Goal: Task Accomplishment & Management: Use online tool/utility

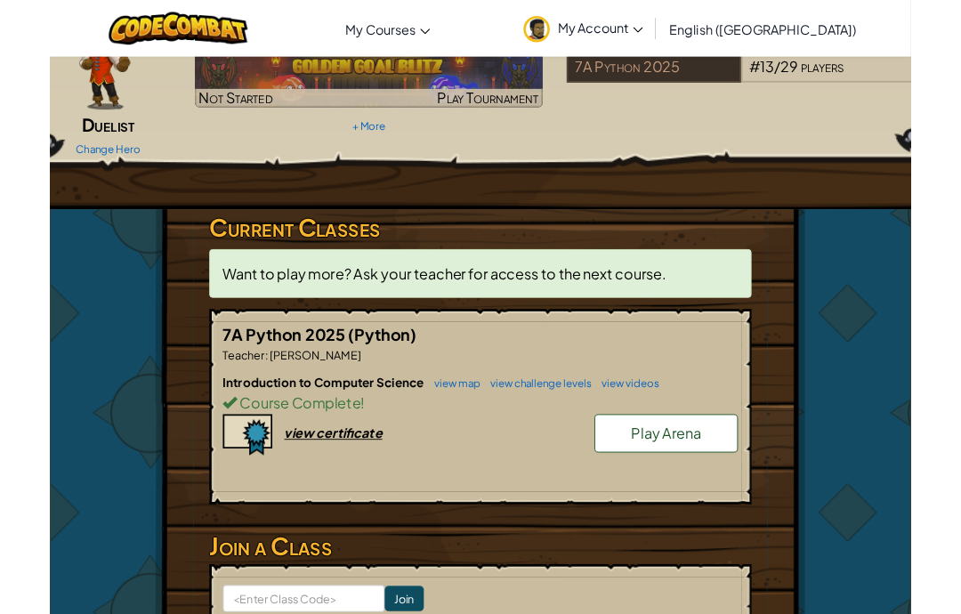
scroll to position [262, 0]
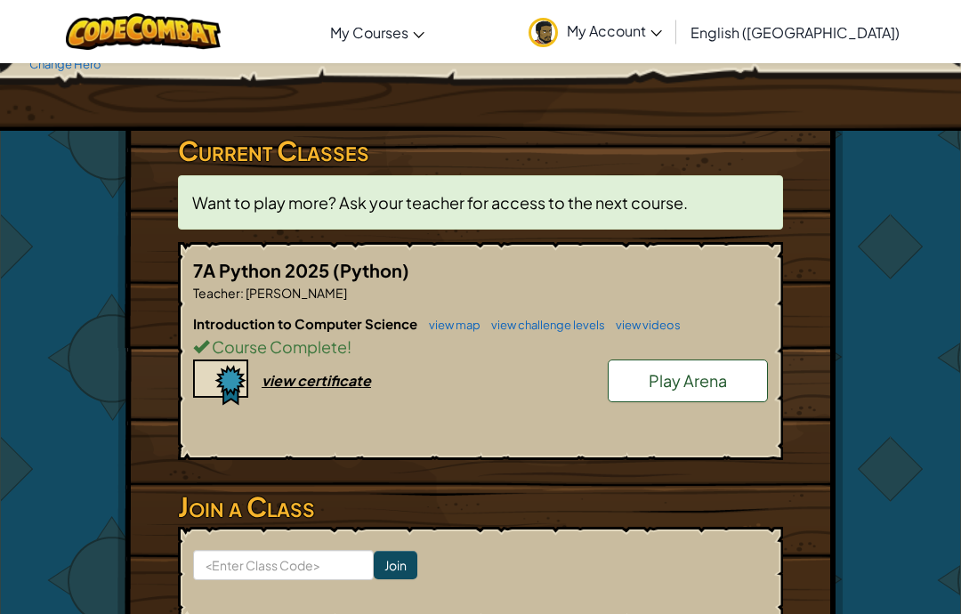
click at [633, 272] on h5 "7A Python 2025 (Python)" at bounding box center [480, 270] width 575 height 28
click at [375, 259] on span "(Python)" at bounding box center [371, 270] width 77 height 22
click at [354, 380] on div "view certificate" at bounding box center [316, 380] width 109 height 19
click at [368, 275] on span "(Python)" at bounding box center [371, 270] width 77 height 22
click at [380, 334] on div "Course Complete !" at bounding box center [480, 347] width 575 height 26
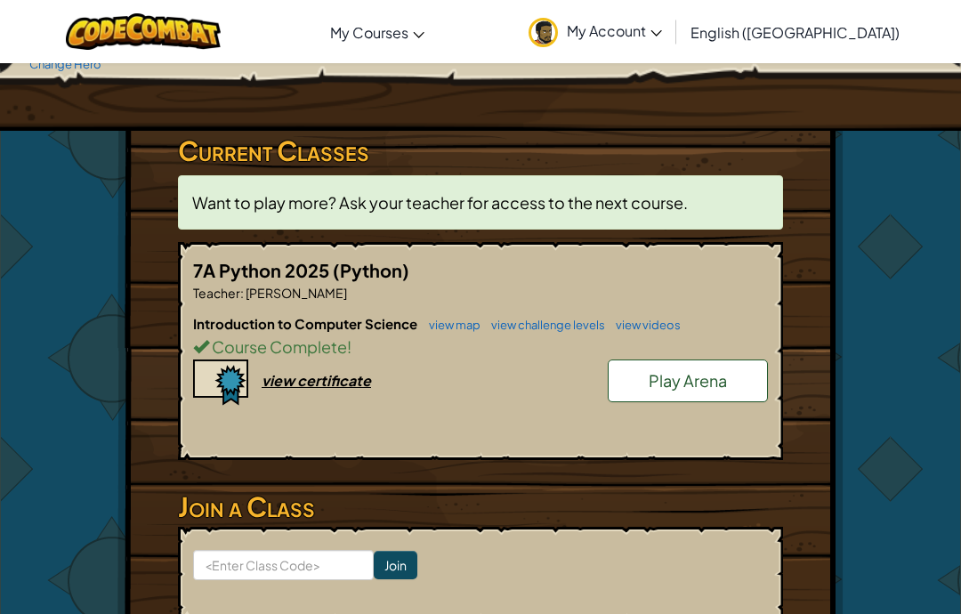
click at [464, 319] on link "view map" at bounding box center [450, 325] width 61 height 14
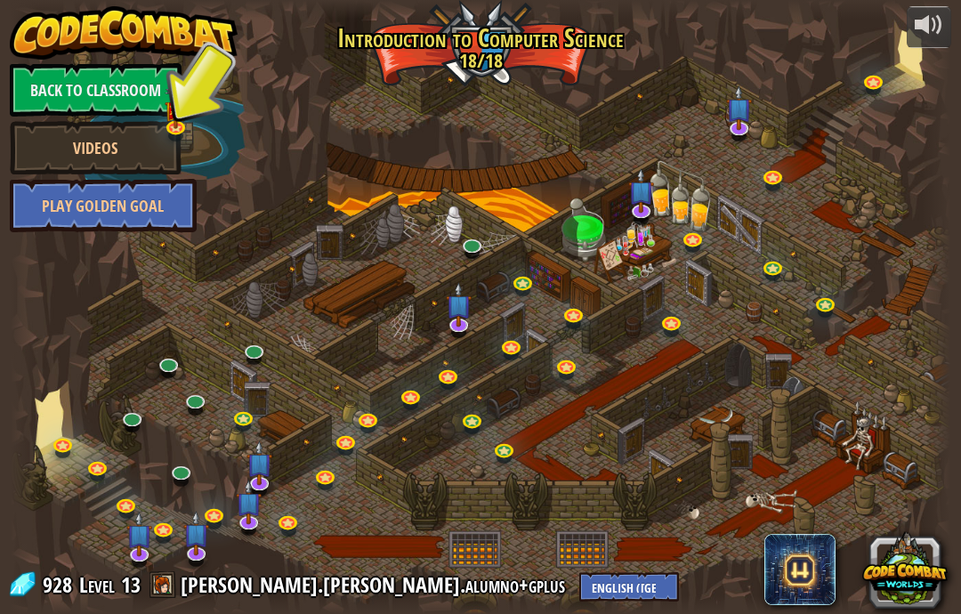
click at [100, 478] on link at bounding box center [100, 470] width 36 height 27
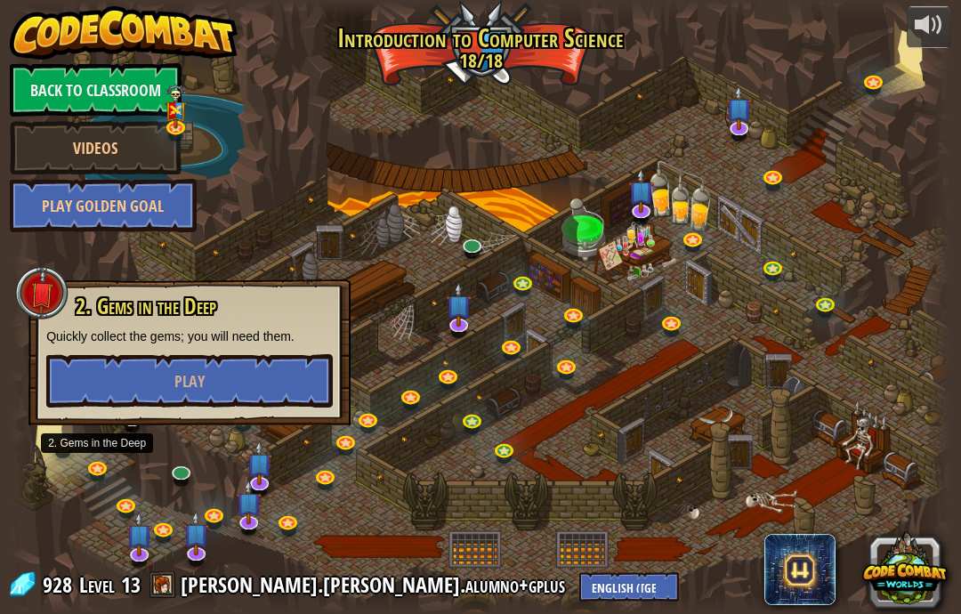
click at [82, 379] on button "Play" at bounding box center [189, 380] width 287 height 53
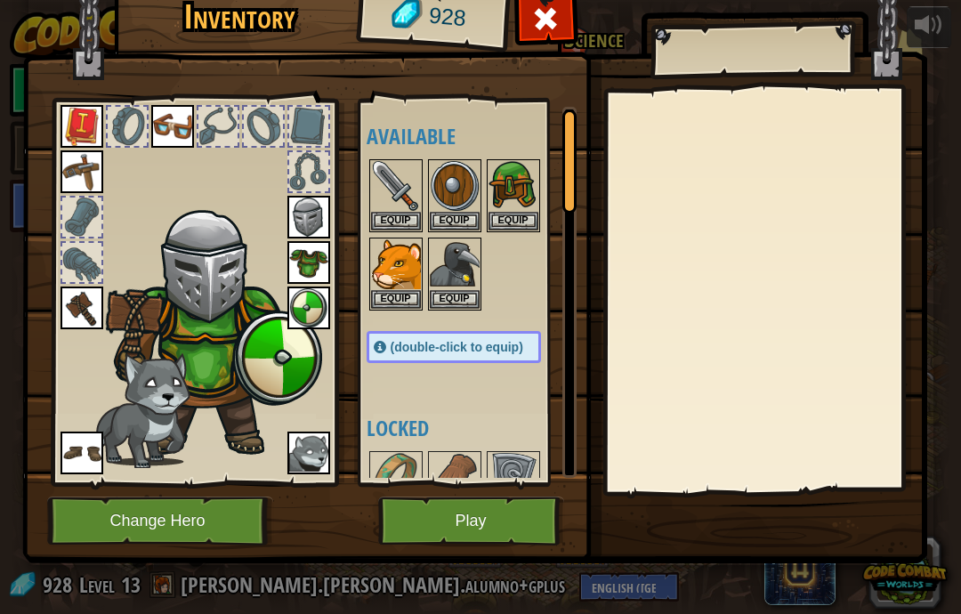
click at [540, 491] on img at bounding box center [474, 240] width 905 height 646
click at [538, 520] on button "Play" at bounding box center [471, 521] width 186 height 49
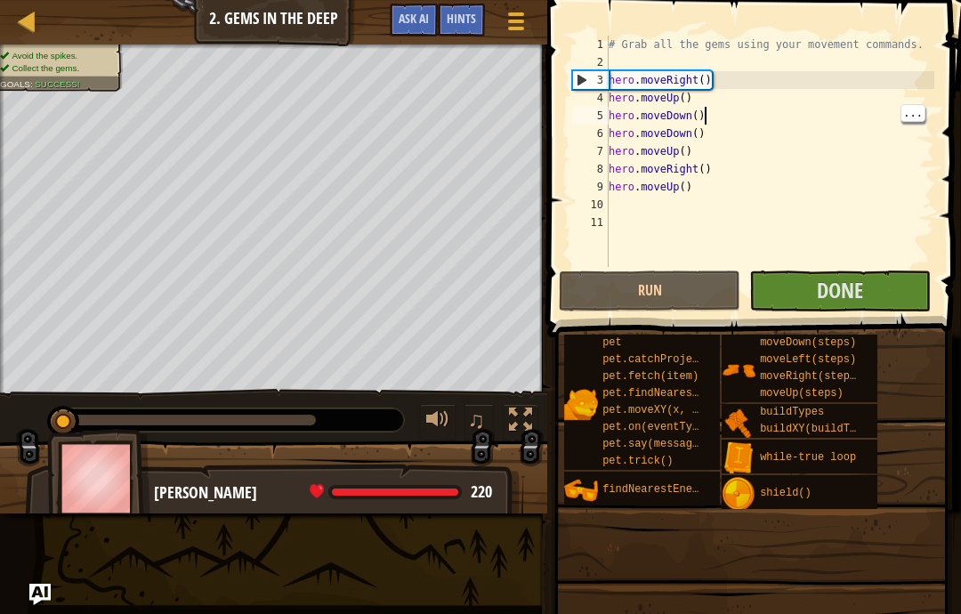
click at [740, 122] on div "# Grab all the gems using your movement commands. hero . moveRight ( ) hero . m…" at bounding box center [769, 169] width 329 height 267
click at [619, 82] on div "# Grab all the gems using your movement commands. hero . moveRight ( ) hero . m…" at bounding box center [769, 169] width 329 height 267
click at [618, 78] on div "# Grab all the gems using your movement commands. hero . moveRight ( ) hero . m…" at bounding box center [769, 169] width 329 height 267
click at [611, 79] on div "# Grab all the gems using your movement commands. hero . moveRight ( ) hero . m…" at bounding box center [769, 169] width 329 height 267
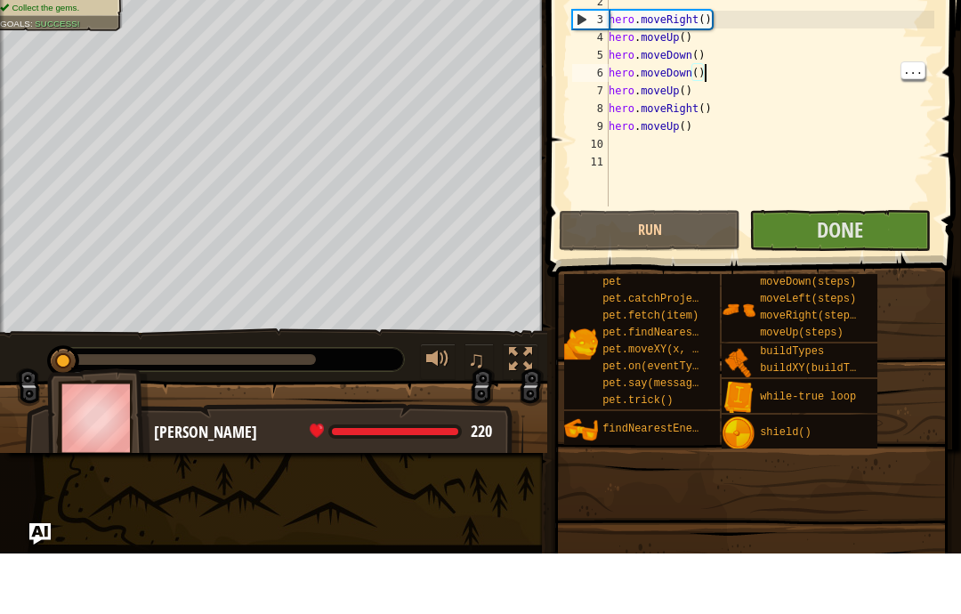
click at [818, 69] on div "# Grab all the gems using your movement commands. hero . moveRight ( ) hero . m…" at bounding box center [769, 169] width 329 height 267
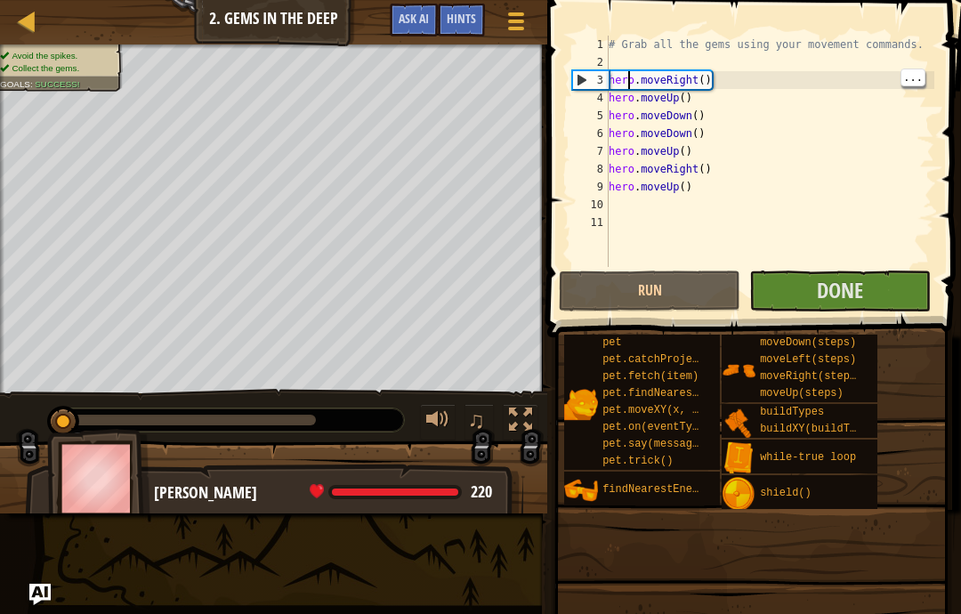
click at [629, 73] on div "# Grab all the gems using your movement commands. hero . moveRight ( ) hero . m…" at bounding box center [769, 169] width 329 height 267
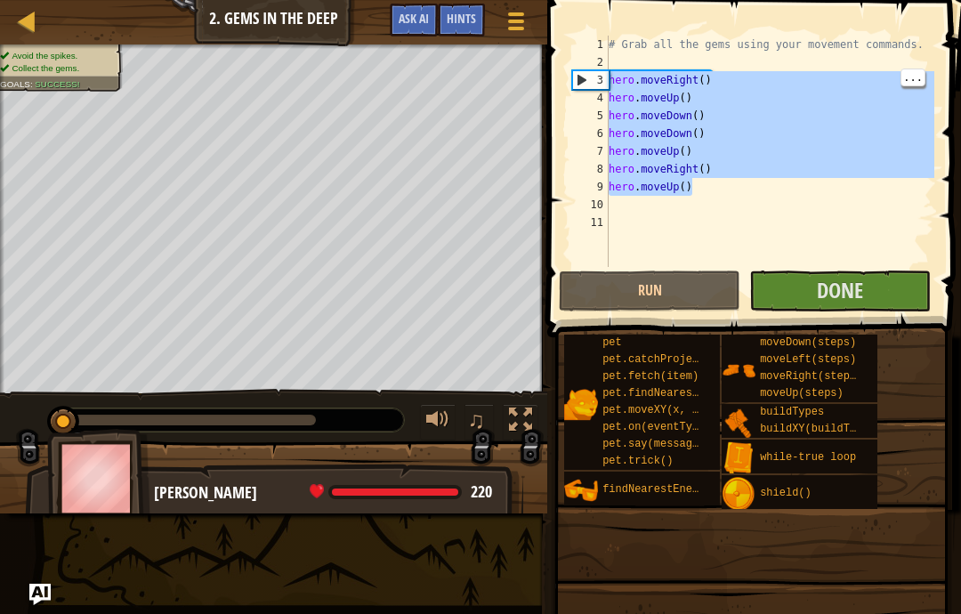
click at [688, 188] on div "# Grab all the gems using your movement commands. hero . moveRight ( ) hero . m…" at bounding box center [769, 169] width 329 height 267
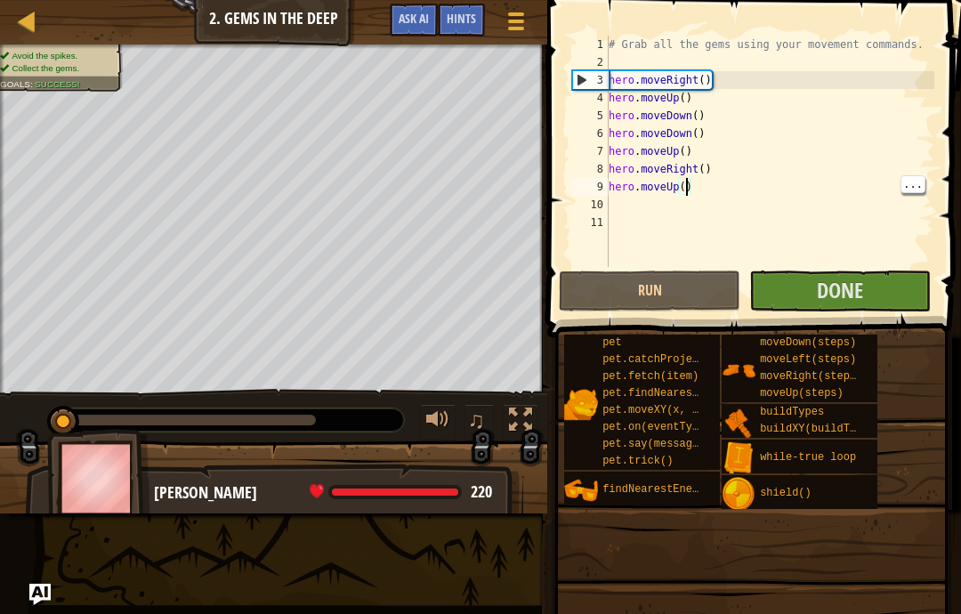
click at [685, 188] on div "# Grab all the gems using your movement commands. hero . moveRight ( ) hero . m…" at bounding box center [769, 169] width 329 height 267
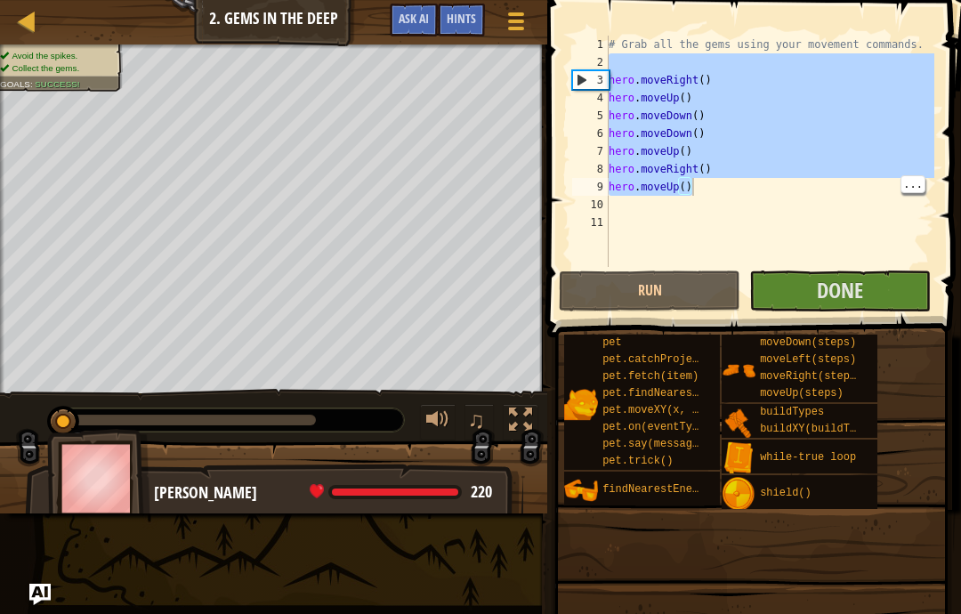
type textarea "abcde fg"
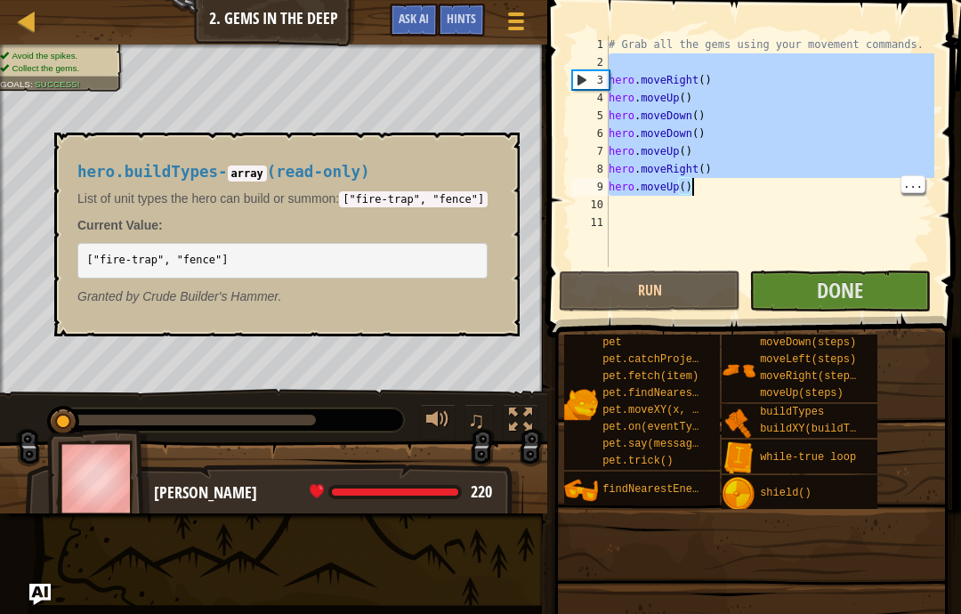
click at [729, 422] on img at bounding box center [739, 423] width 34 height 34
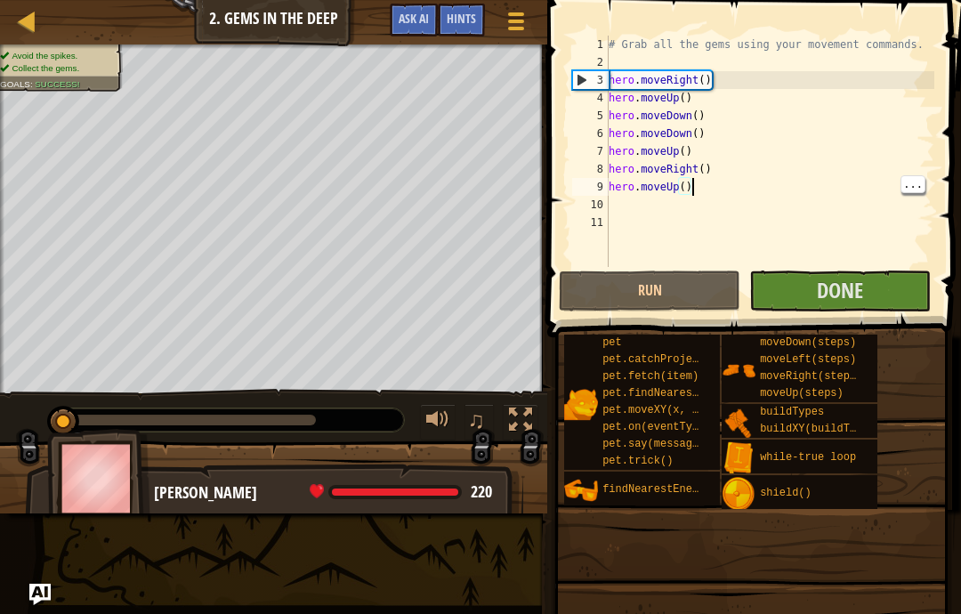
click at [559, 75] on span at bounding box center [756, 143] width 428 height 390
click at [149, 32] on div "Map Introduction to Computer Science 2. Gems in the Deep Game Menu Done Hints A…" at bounding box center [273, 22] width 547 height 44
click at [901, 295] on button "Done" at bounding box center [840, 291] width 182 height 41
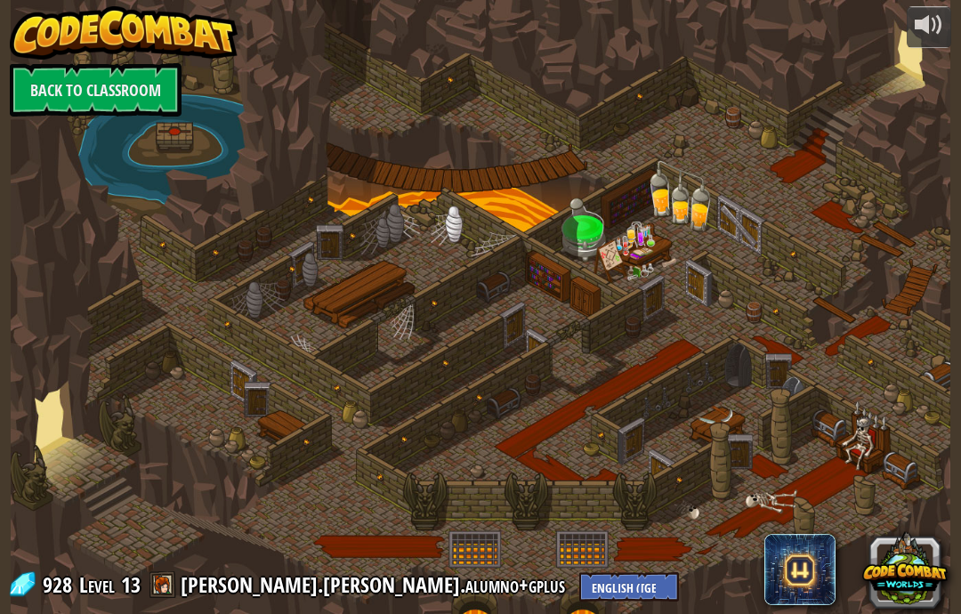
click at [555, 7] on div at bounding box center [481, 9] width 940 height 19
click at [562, 30] on div at bounding box center [481, 307] width 940 height 614
click at [565, 22] on div at bounding box center [481, 307] width 940 height 614
click at [59, 102] on link "Back to Classroom" at bounding box center [96, 89] width 172 height 53
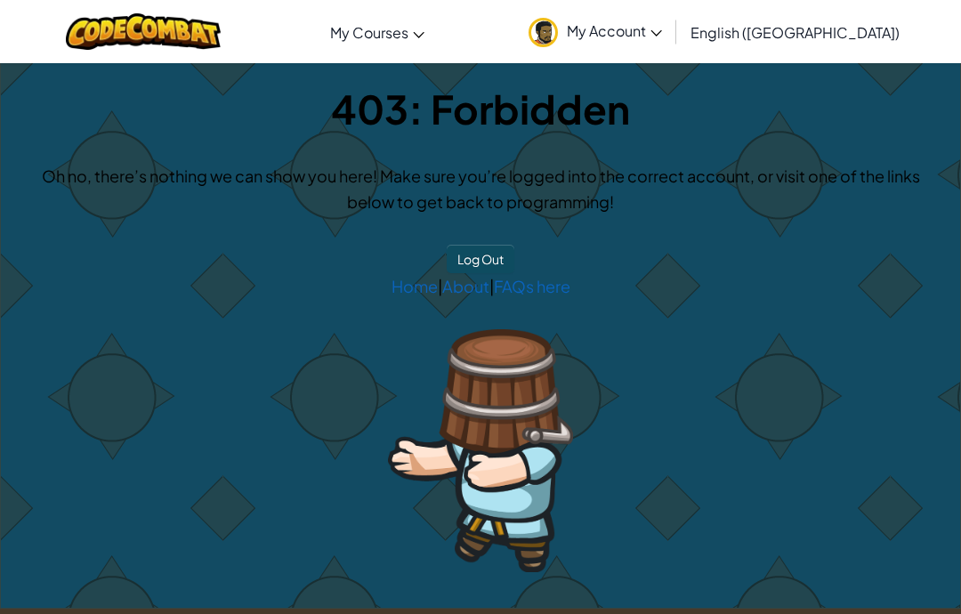
click at [671, 53] on link "My Account" at bounding box center [595, 32] width 151 height 56
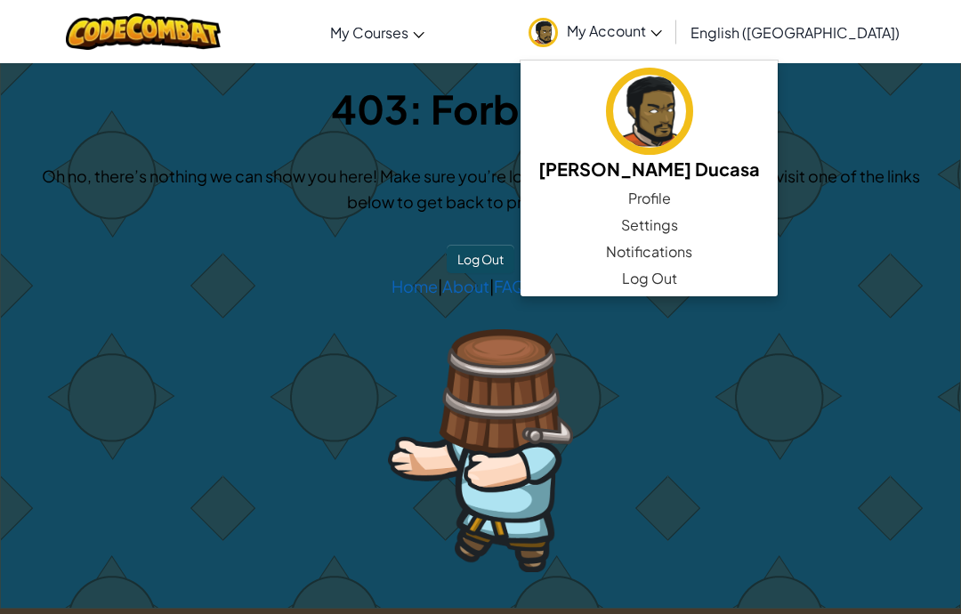
click at [635, 330] on div "403: Forbidden Oh no, there’s nothing we can show you here! Make sure you’re lo…" at bounding box center [480, 335] width 959 height 545
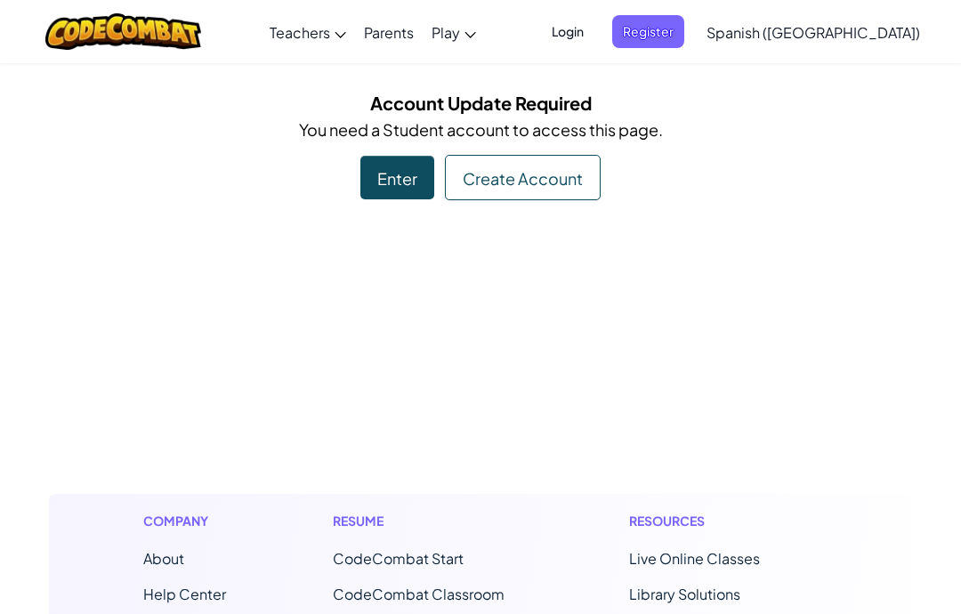
click at [584, 27] on font "Login" at bounding box center [568, 31] width 32 height 16
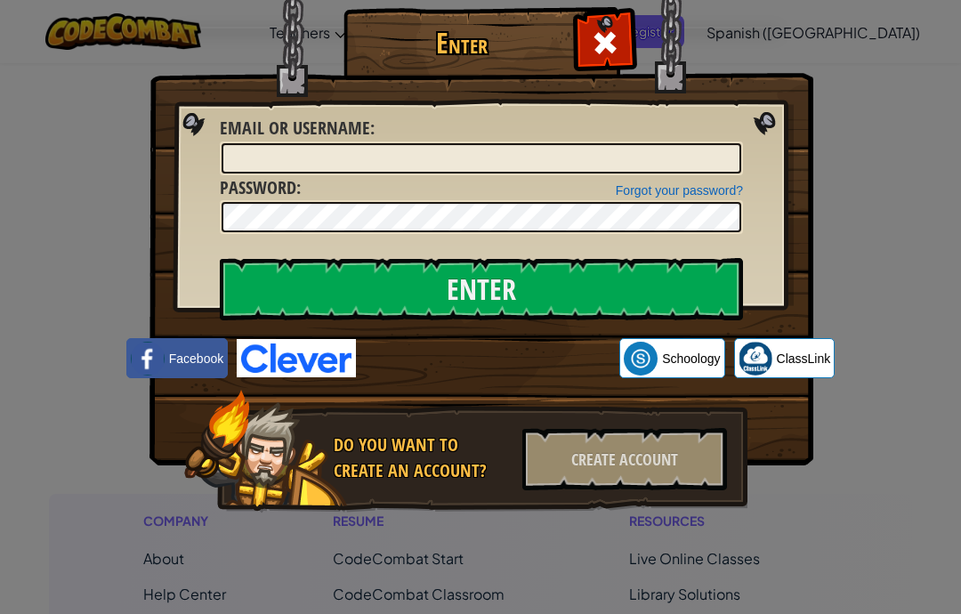
click at [585, 350] on div "Sign in with Google. Opens in a new tab." at bounding box center [488, 358] width 246 height 39
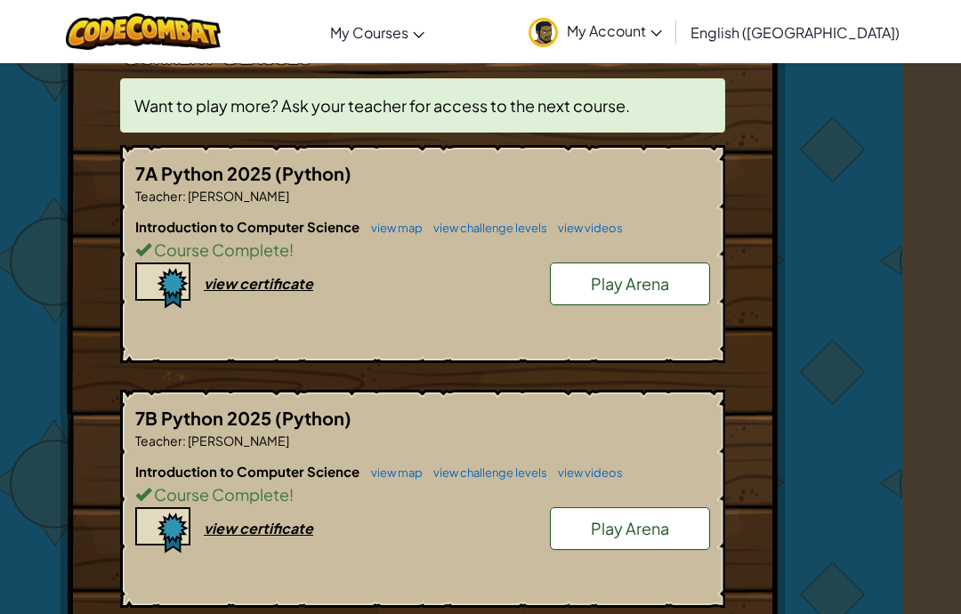
scroll to position [357, 58]
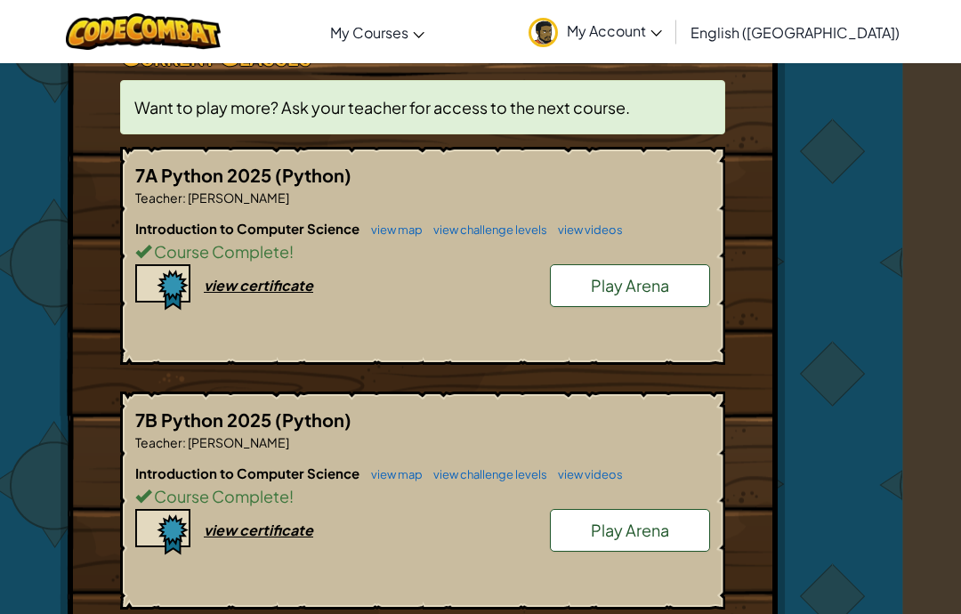
click at [667, 286] on span "Play Arena" at bounding box center [630, 285] width 78 height 20
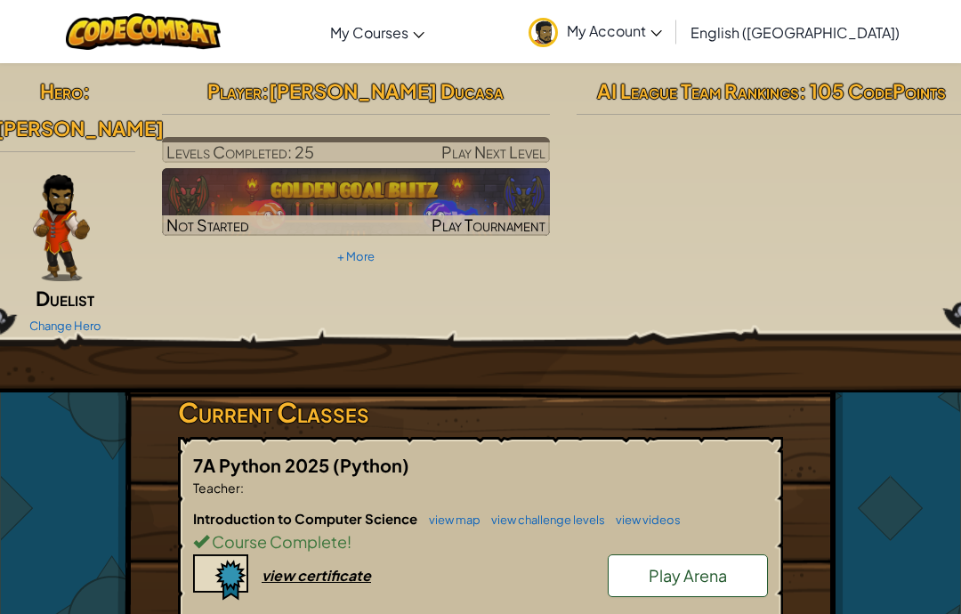
scroll to position [357, 0]
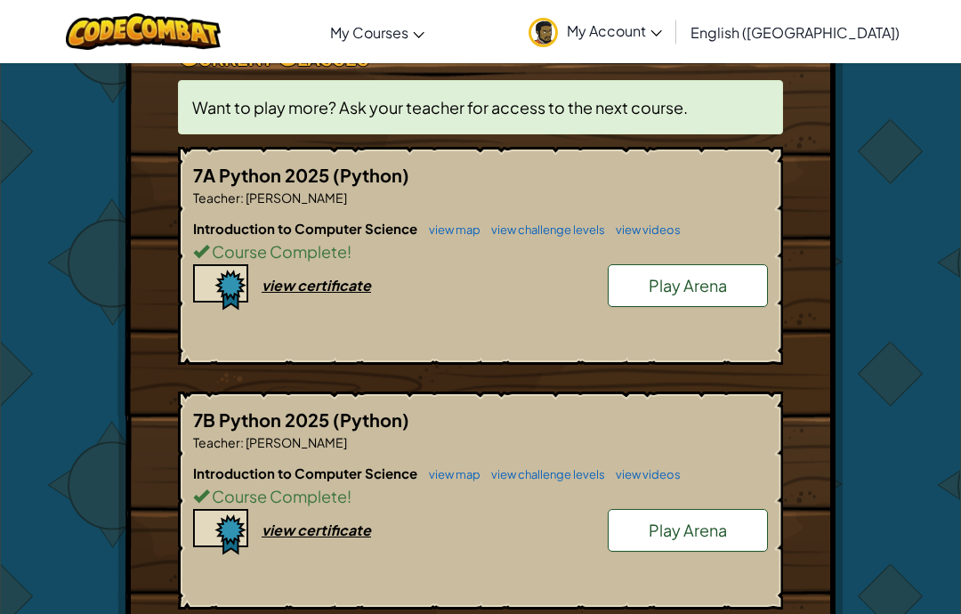
click at [449, 232] on link "view map" at bounding box center [450, 229] width 61 height 14
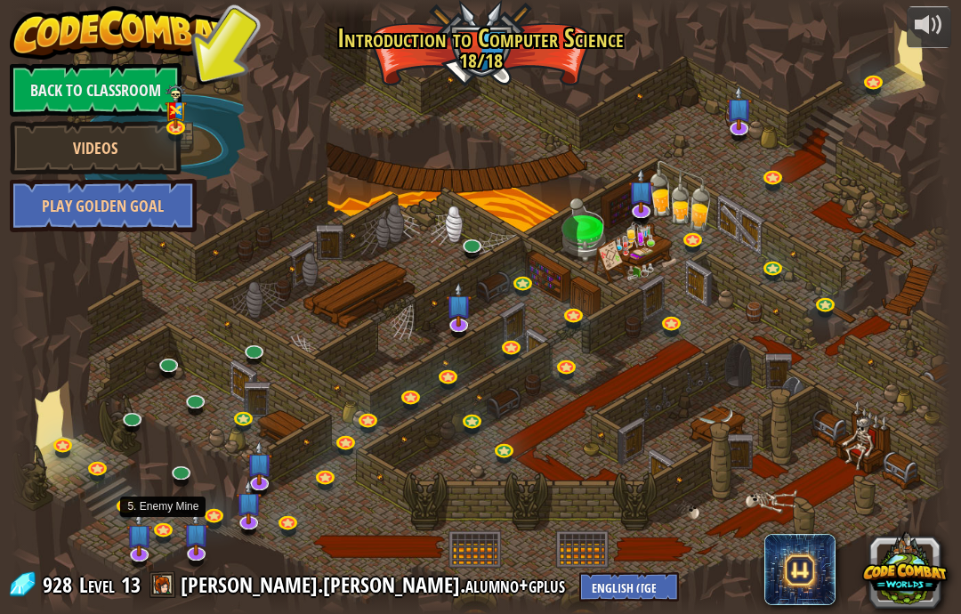
click at [166, 524] on link at bounding box center [166, 532] width 36 height 27
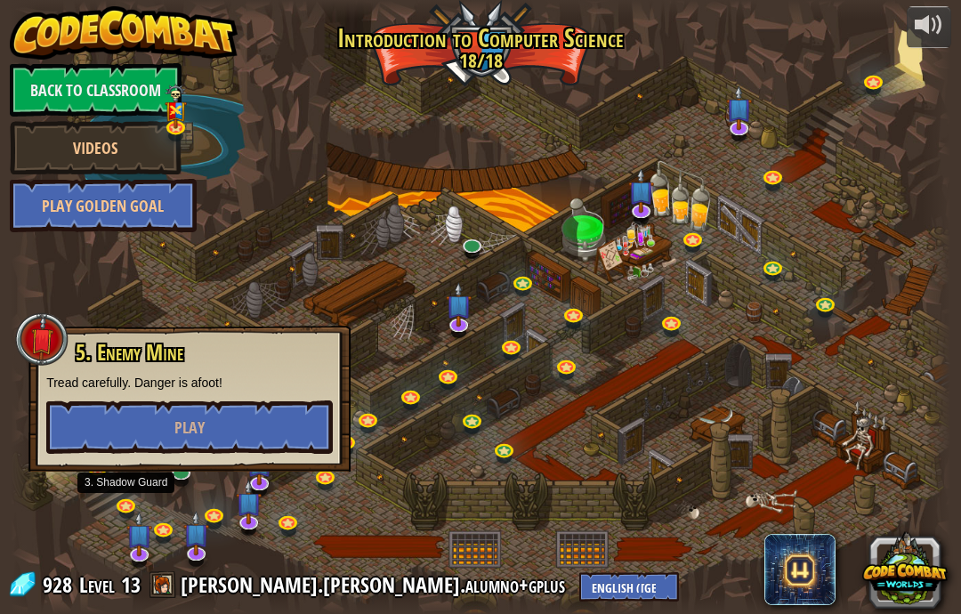
click at [120, 508] on link at bounding box center [128, 508] width 36 height 27
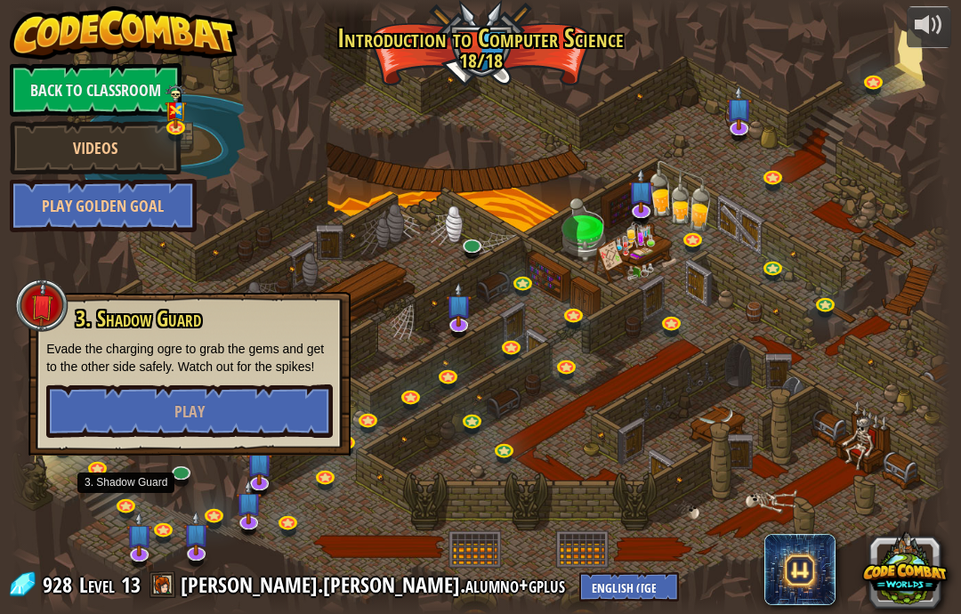
click at [222, 422] on button "Play" at bounding box center [189, 410] width 287 height 53
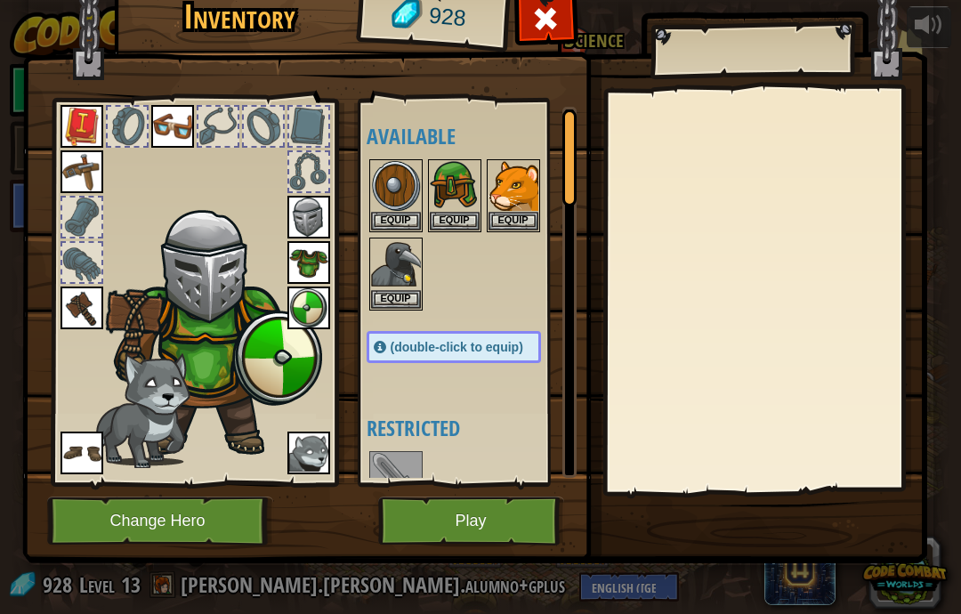
click at [510, 519] on button "Play" at bounding box center [471, 521] width 186 height 49
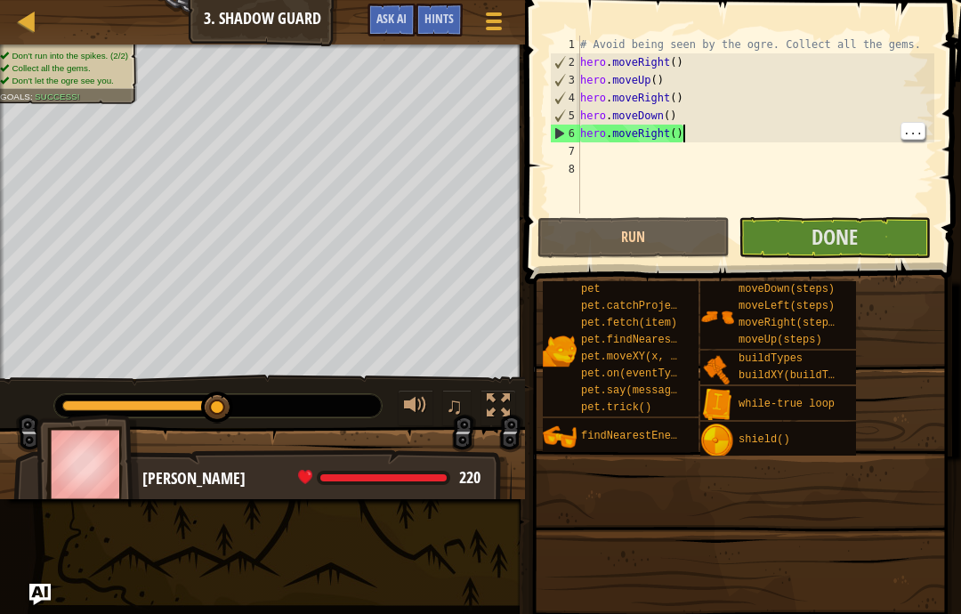
click at [749, 136] on div "# Avoid being seen by the ogre. Collect all the gems. hero . moveRight ( ) hero…" at bounding box center [756, 143] width 358 height 214
click at [743, 131] on div "# Avoid being seen by the ogre. Collect all the gems. hero . moveRight ( ) hero…" at bounding box center [756, 143] width 358 height 214
click at [762, 120] on div "# Avoid being seen by the ogre. Collect all the gems. hero . moveRight ( ) hero…" at bounding box center [756, 143] width 358 height 214
click at [699, 143] on div "# Avoid being seen by the ogre. Collect all the gems. hero . moveRight ( ) hero…" at bounding box center [756, 143] width 358 height 214
click at [673, 140] on div "# Avoid being seen by the ogre. Collect all the gems. hero . moveRight ( ) hero…" at bounding box center [756, 143] width 358 height 214
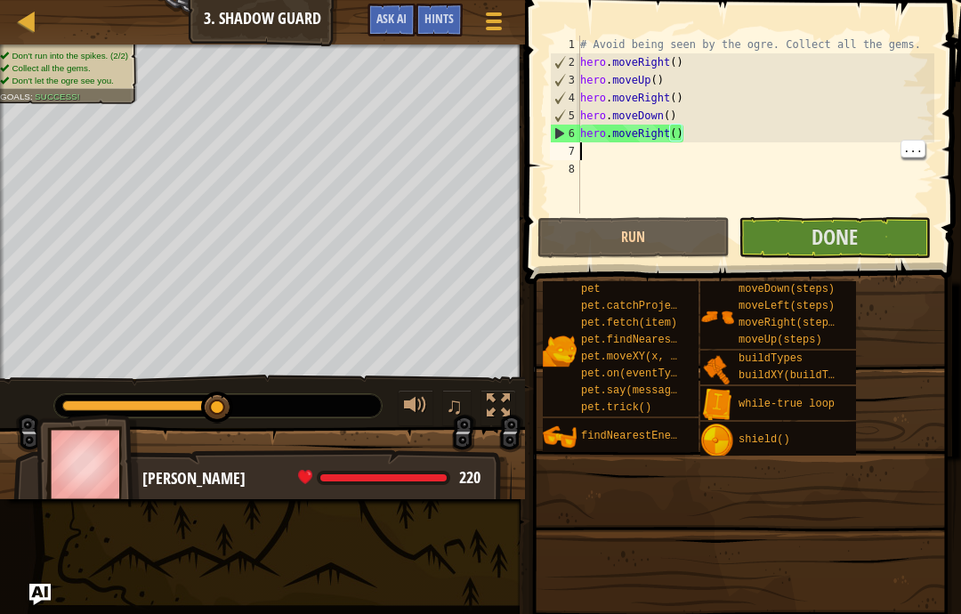
click at [733, 144] on div "# Avoid being seen by the ogre. Collect all the gems. hero . moveRight ( ) hero…" at bounding box center [756, 143] width 358 height 214
click at [711, 138] on div "# Avoid being seen by the ogre. Collect all the gems. hero . moveRight ( ) hero…" at bounding box center [756, 143] width 358 height 214
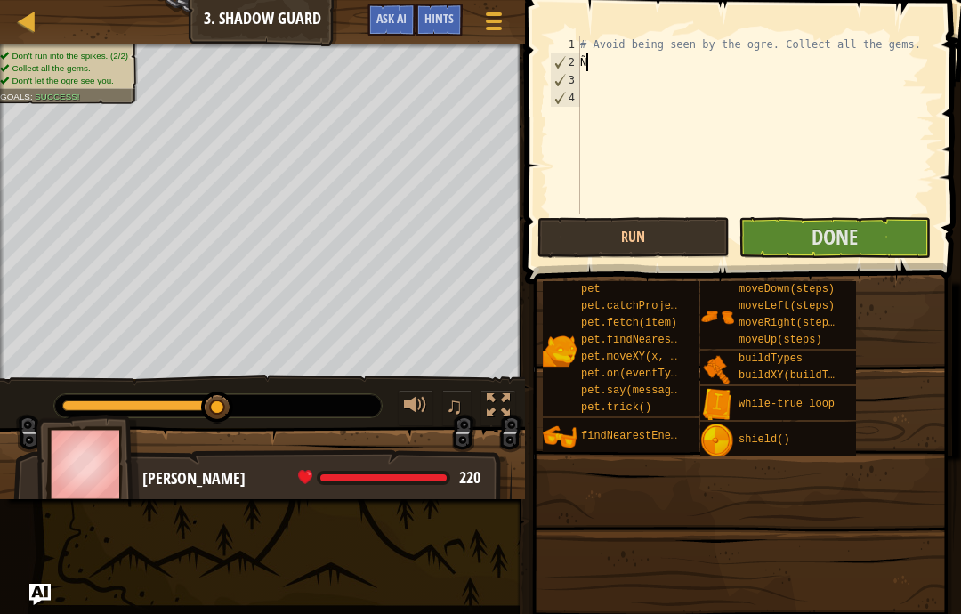
scroll to position [19, 24]
type textarea "abcde fg"
click at [905, 235] on button "Done" at bounding box center [835, 237] width 192 height 41
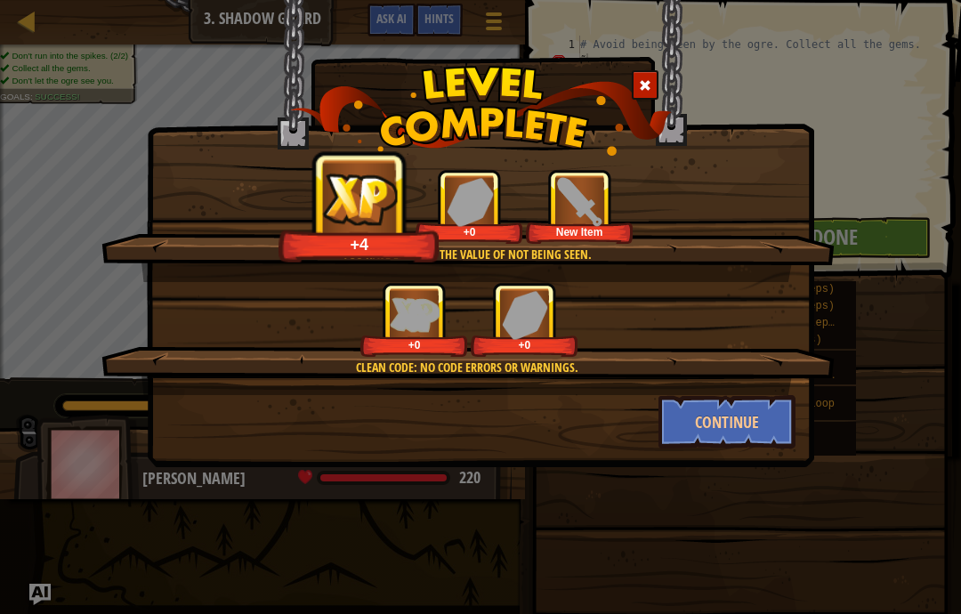
click at [751, 428] on button "Continue" at bounding box center [728, 421] width 138 height 53
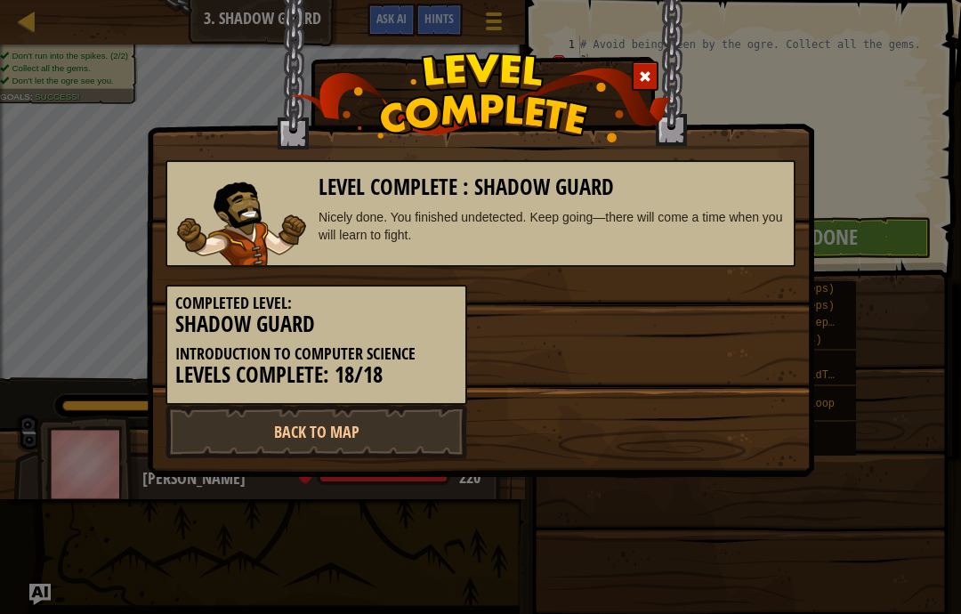
click at [416, 417] on link "Back to Map" at bounding box center [317, 431] width 302 height 53
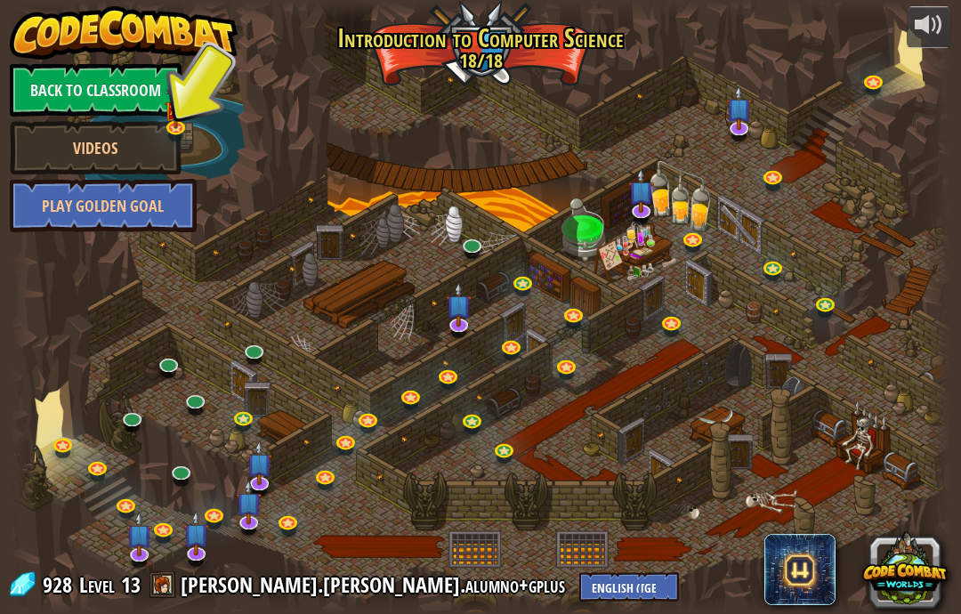
click at [169, 530] on link at bounding box center [166, 532] width 36 height 27
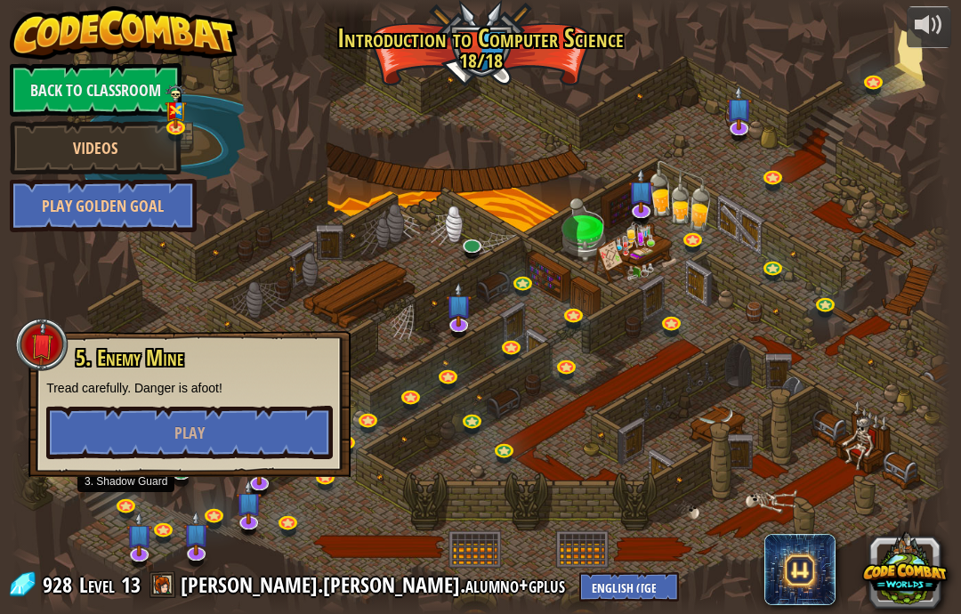
click at [135, 503] on link at bounding box center [128, 508] width 36 height 27
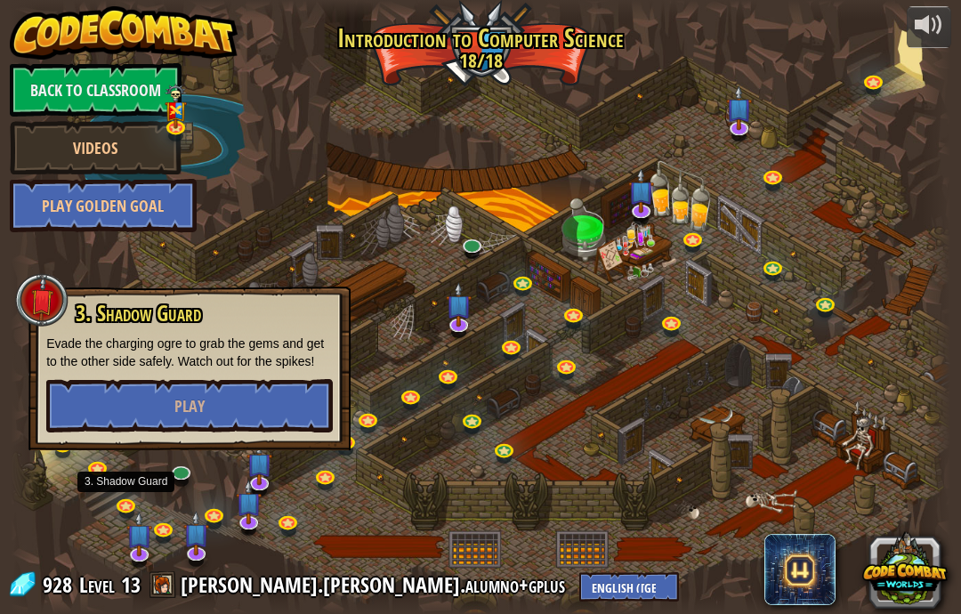
click at [177, 486] on div at bounding box center [181, 481] width 15 height 12
click at [213, 517] on link at bounding box center [216, 518] width 36 height 27
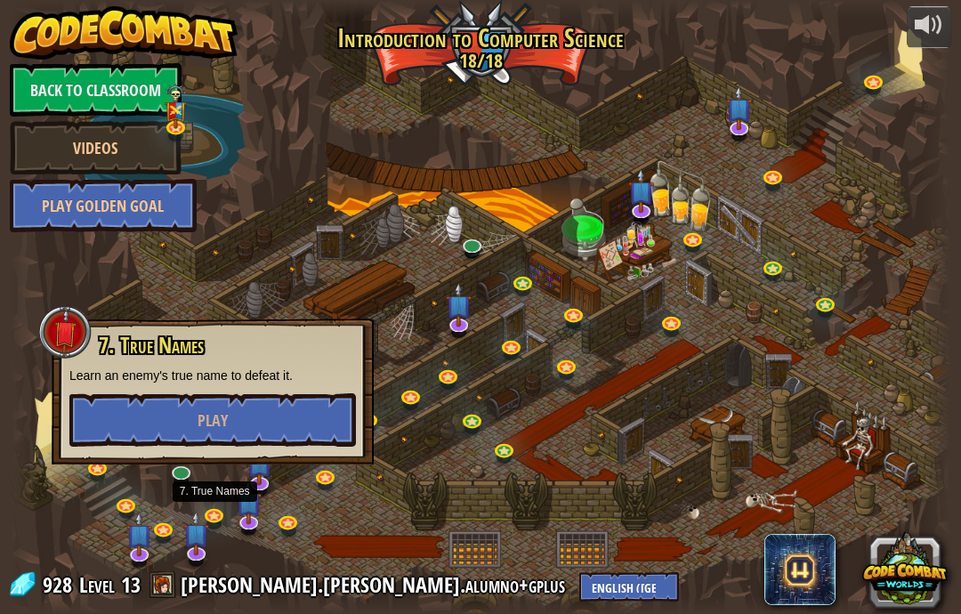
click at [231, 516] on link at bounding box center [216, 518] width 36 height 27
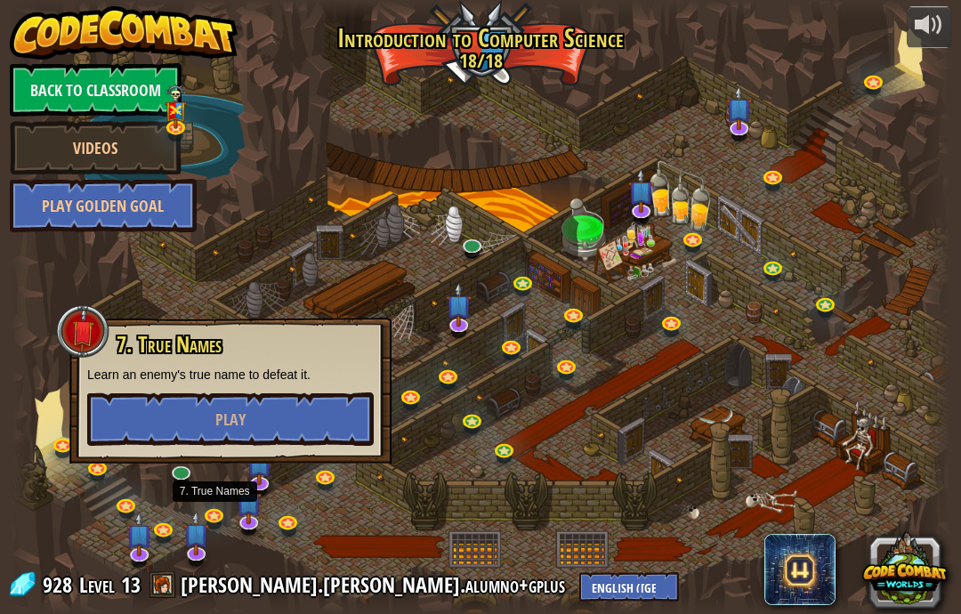
click at [343, 526] on div at bounding box center [481, 307] width 940 height 614
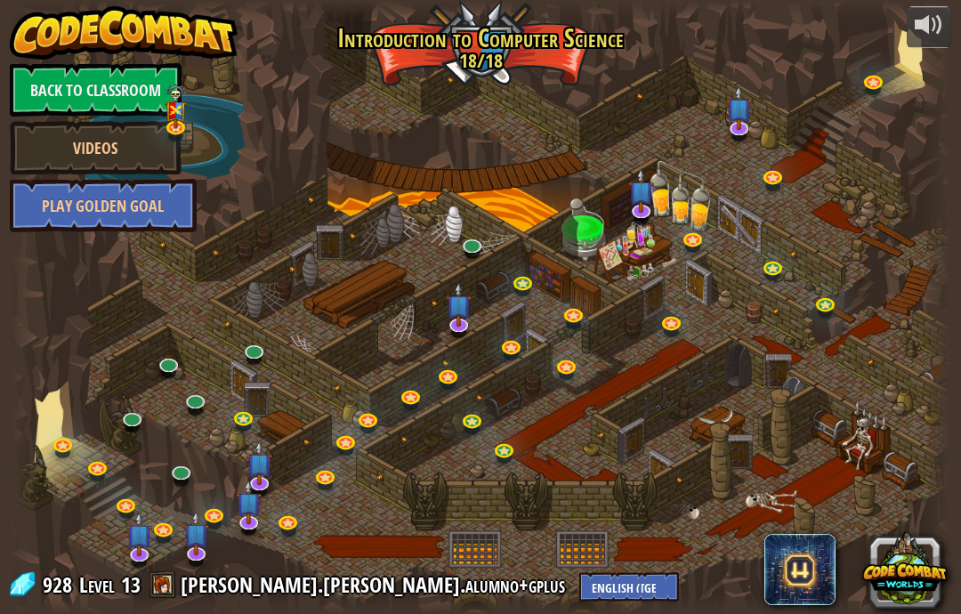
click at [198, 393] on link at bounding box center [197, 403] width 36 height 27
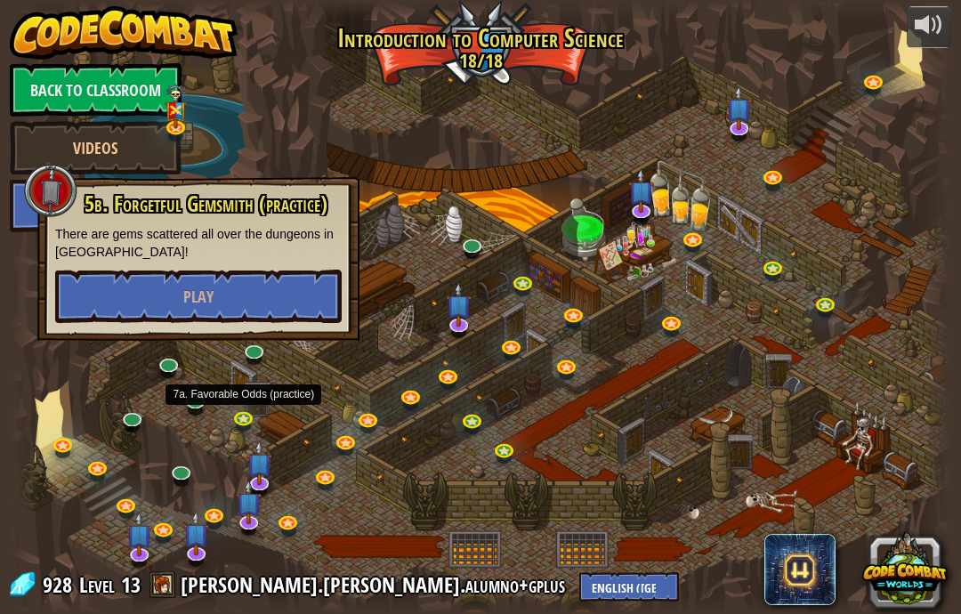
click at [250, 433] on div at bounding box center [481, 307] width 940 height 614
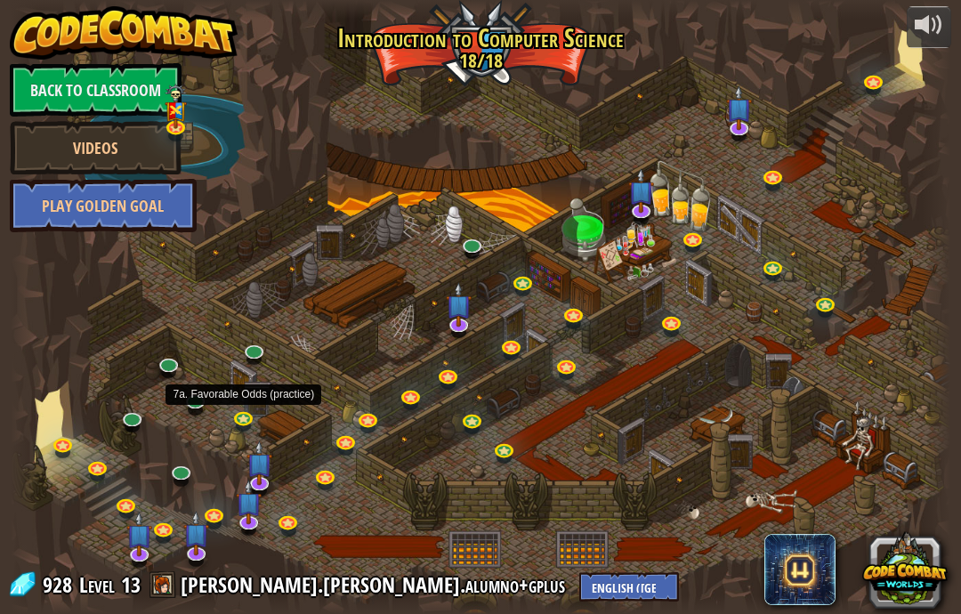
click at [255, 424] on link at bounding box center [246, 421] width 36 height 27
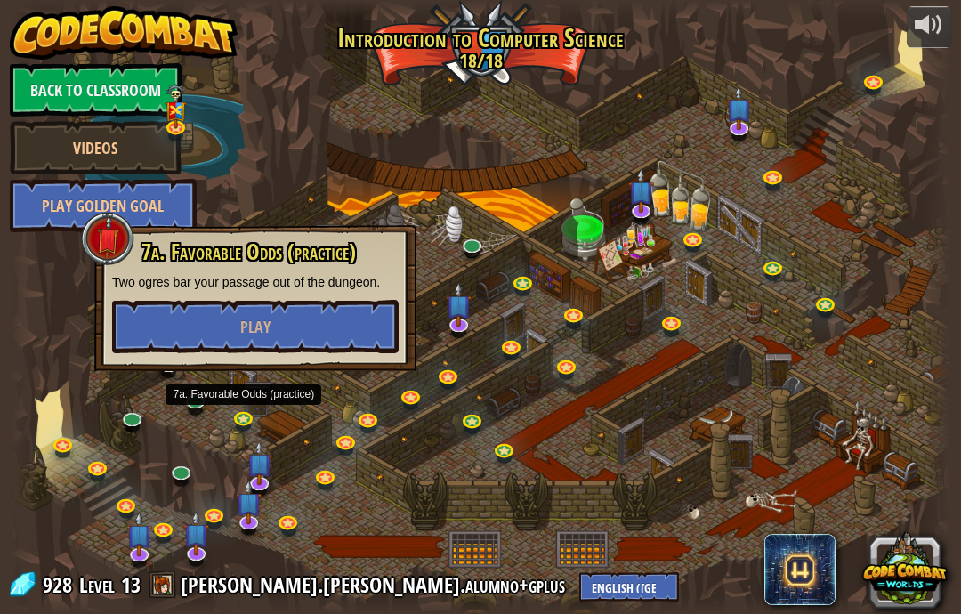
click at [196, 473] on link at bounding box center [183, 474] width 36 height 27
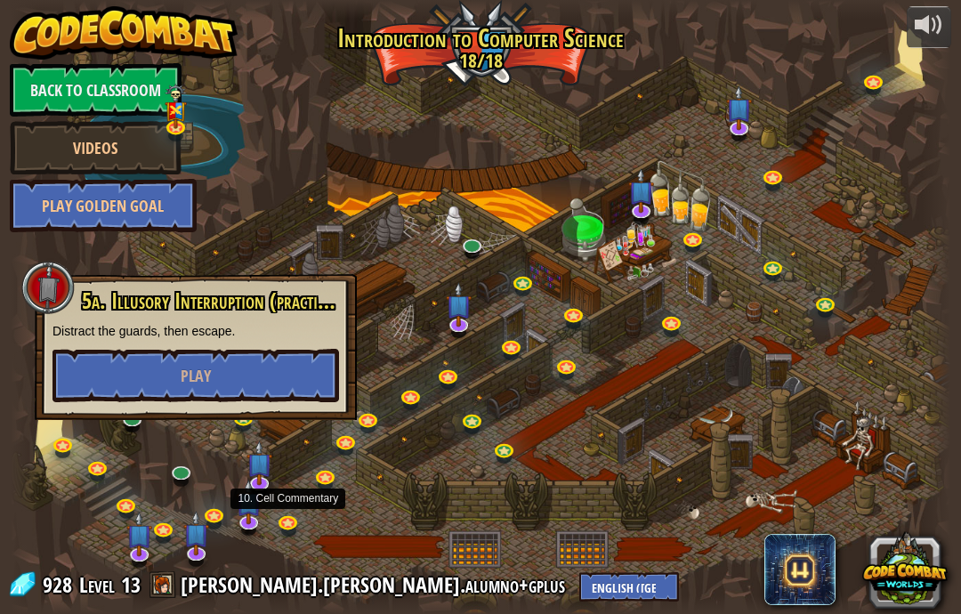
click at [303, 530] on link at bounding box center [290, 525] width 36 height 27
